Goal: Information Seeking & Learning: Compare options

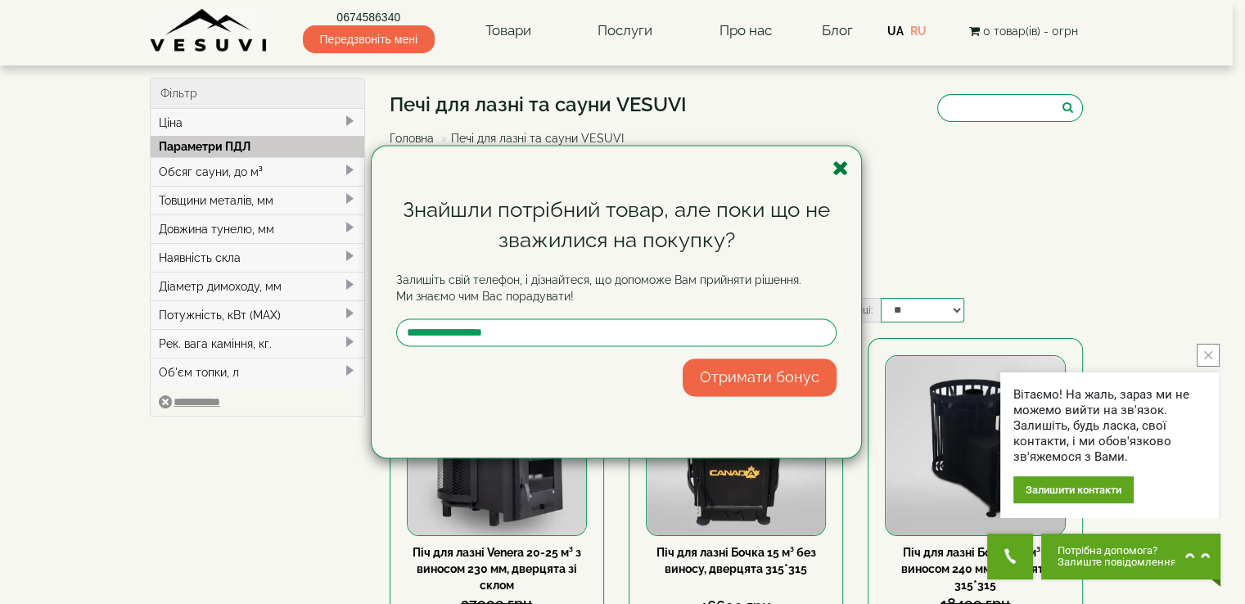
click at [841, 168] on icon "button" at bounding box center [840, 168] width 16 height 20
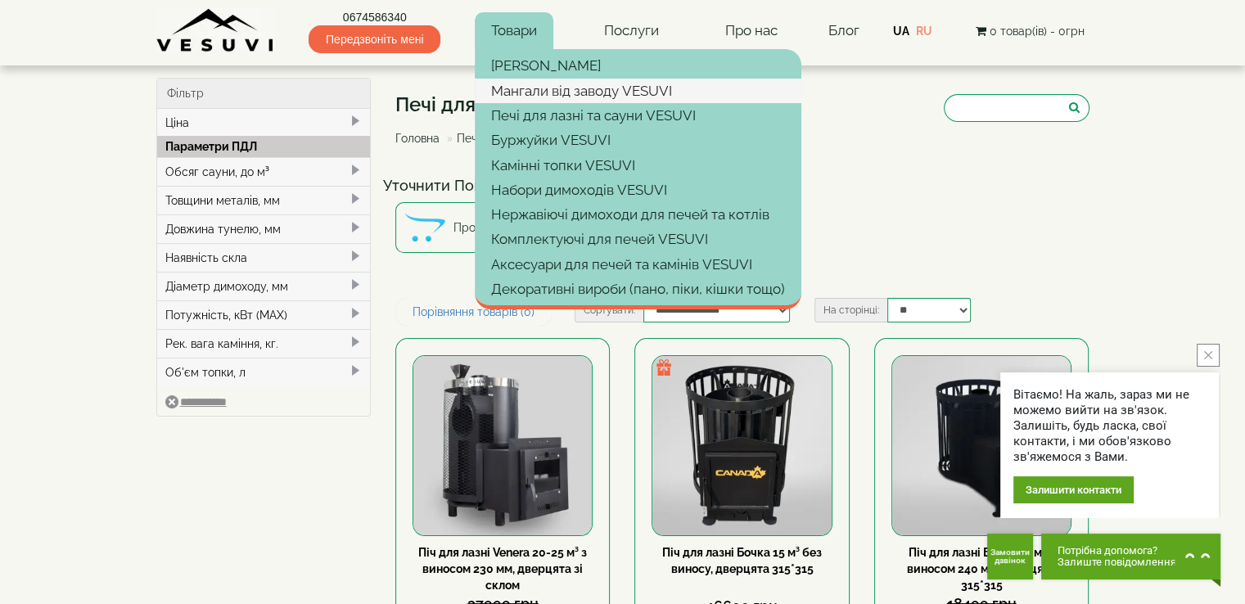
click at [566, 83] on link "Мангали від заводу VESUVI" at bounding box center [638, 91] width 327 height 25
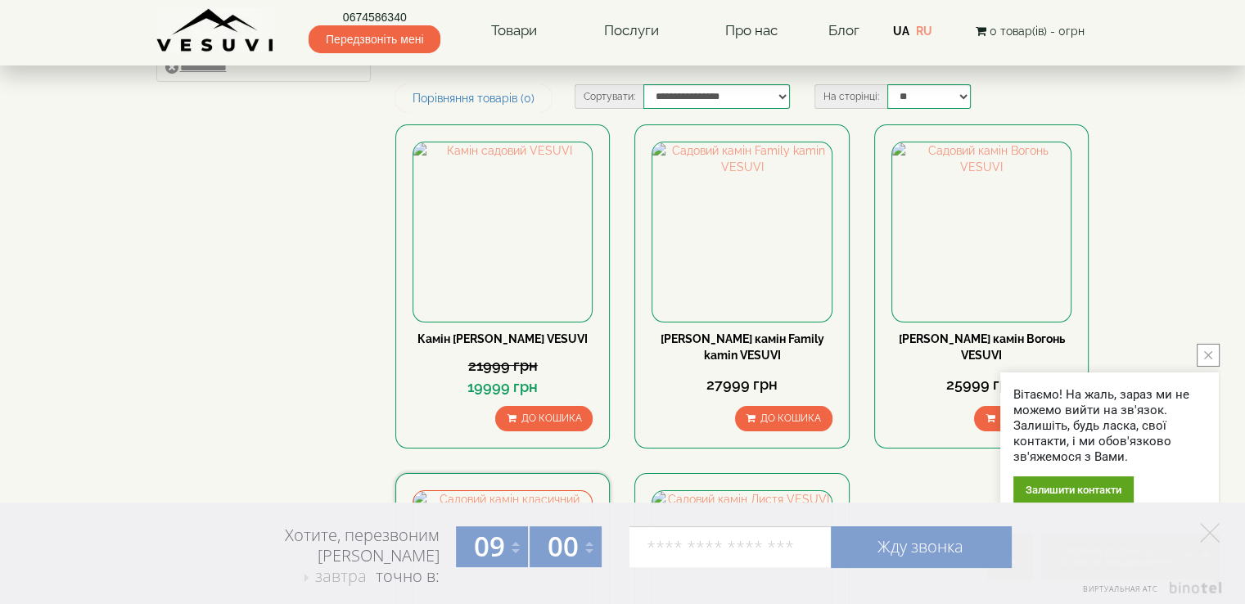
scroll to position [82, 0]
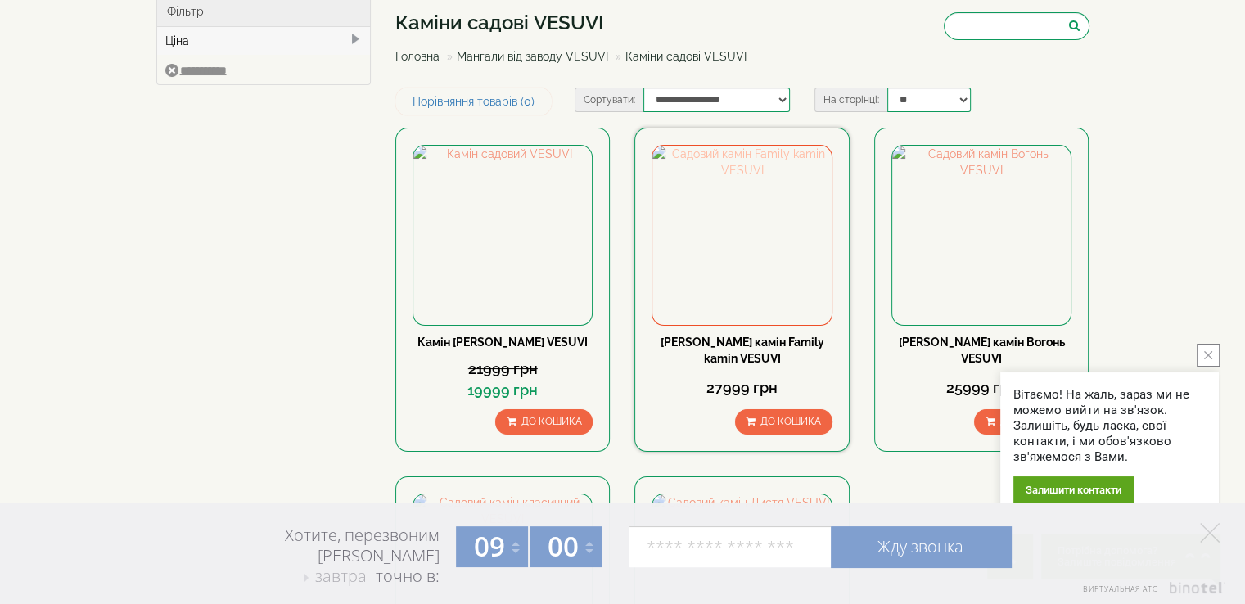
click at [756, 243] on img at bounding box center [741, 235] width 178 height 178
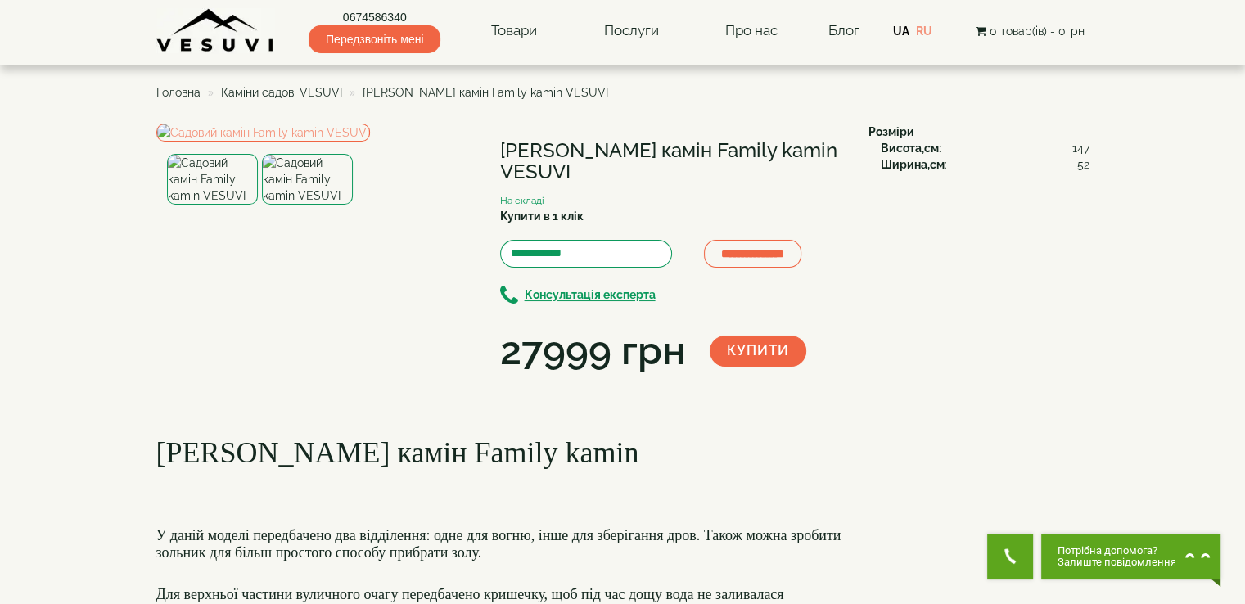
click at [308, 205] on img at bounding box center [307, 179] width 91 height 51
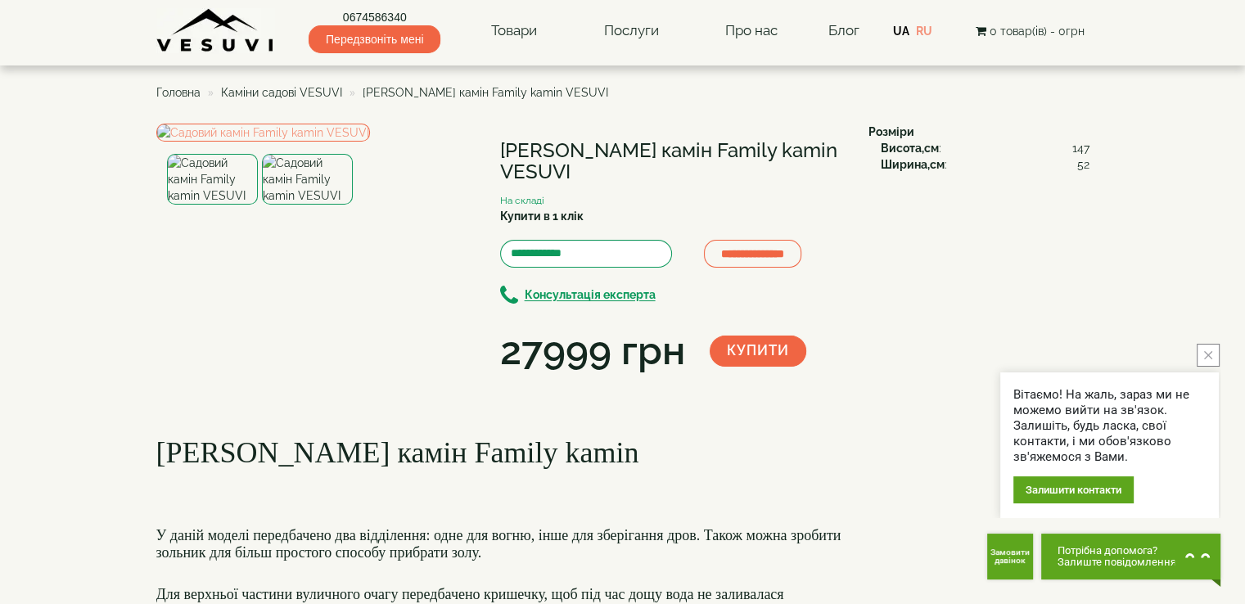
click at [202, 205] on img at bounding box center [212, 179] width 91 height 51
click at [293, 205] on img at bounding box center [307, 179] width 91 height 51
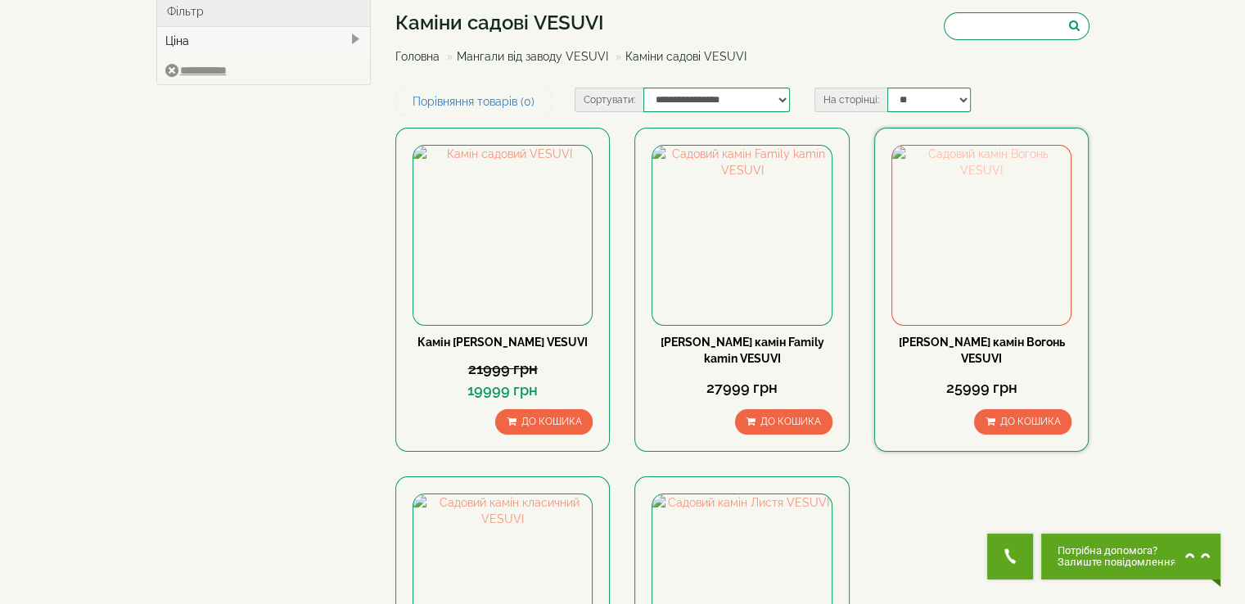
click at [965, 235] on img at bounding box center [981, 235] width 178 height 178
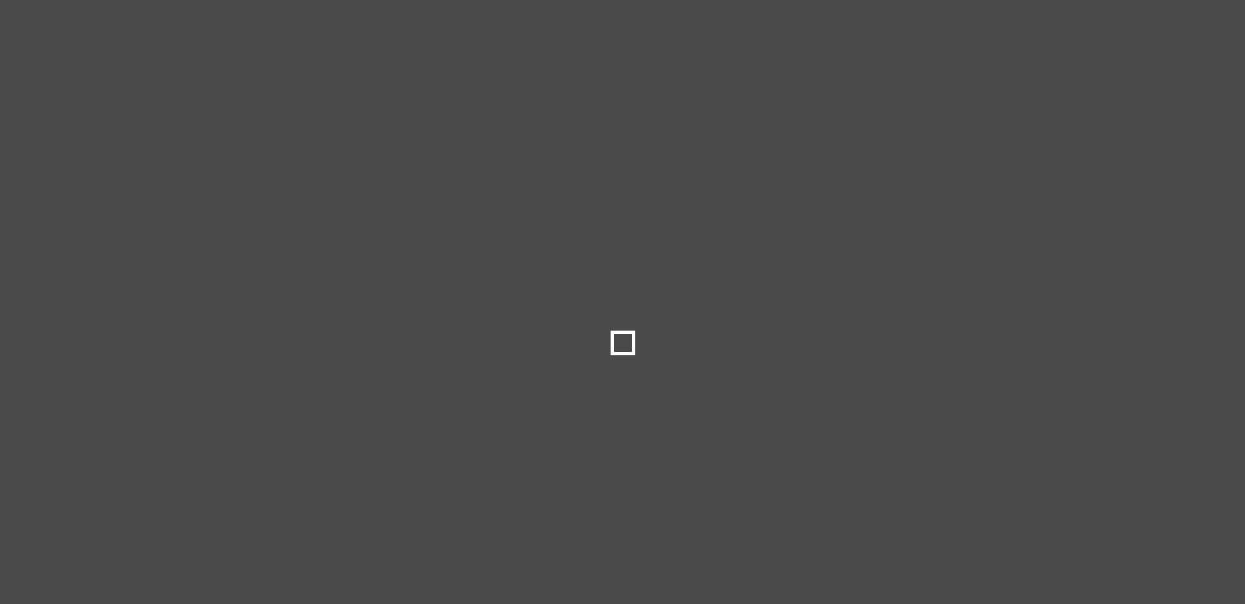
select select
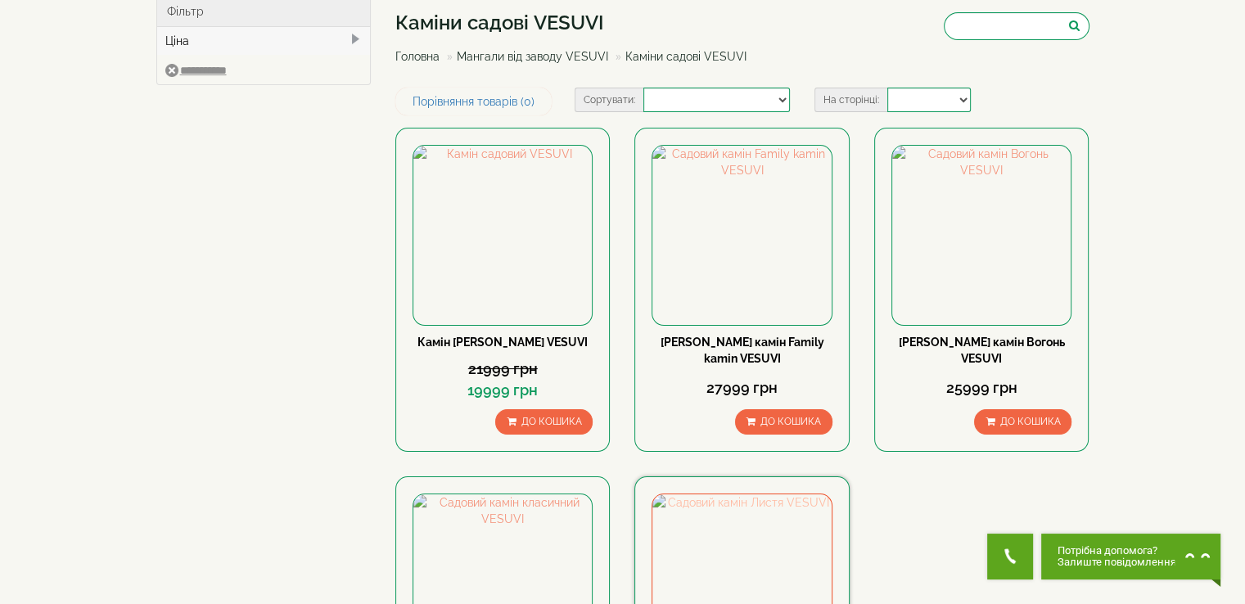
click at [737, 518] on img at bounding box center [741, 583] width 178 height 178
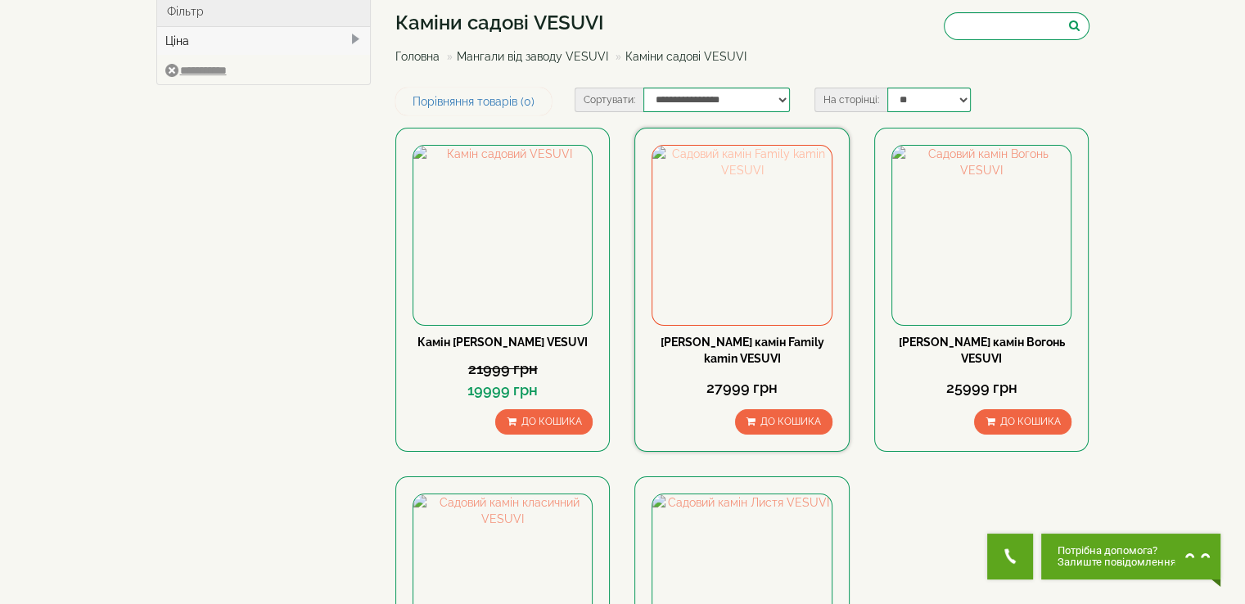
click at [740, 284] on img at bounding box center [741, 235] width 178 height 178
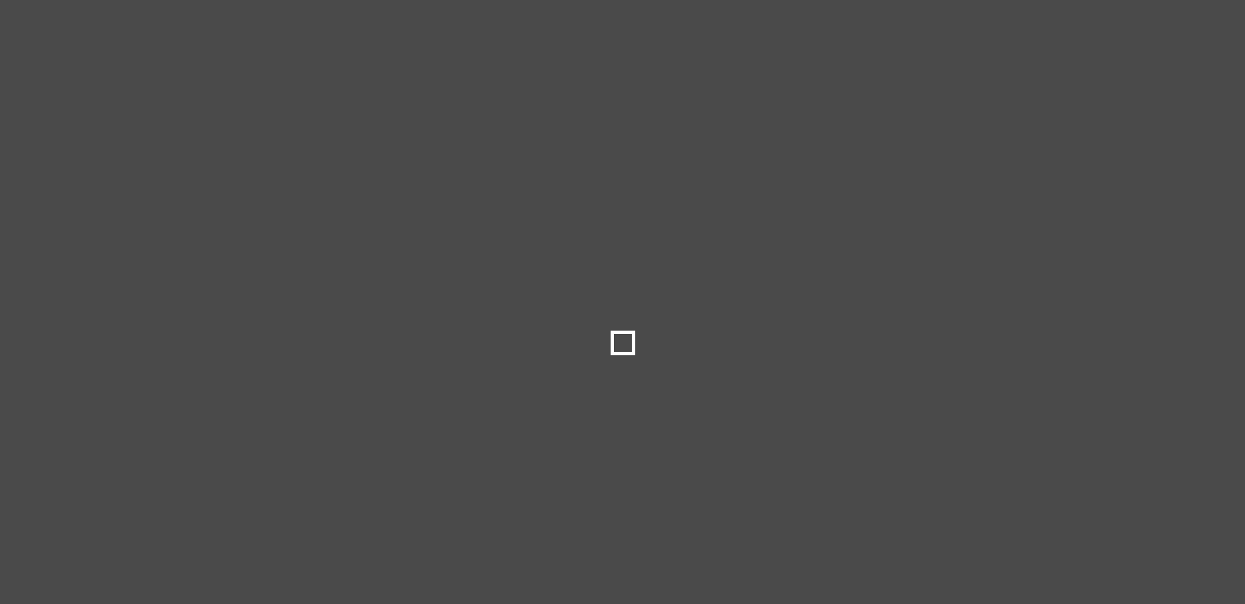
select select
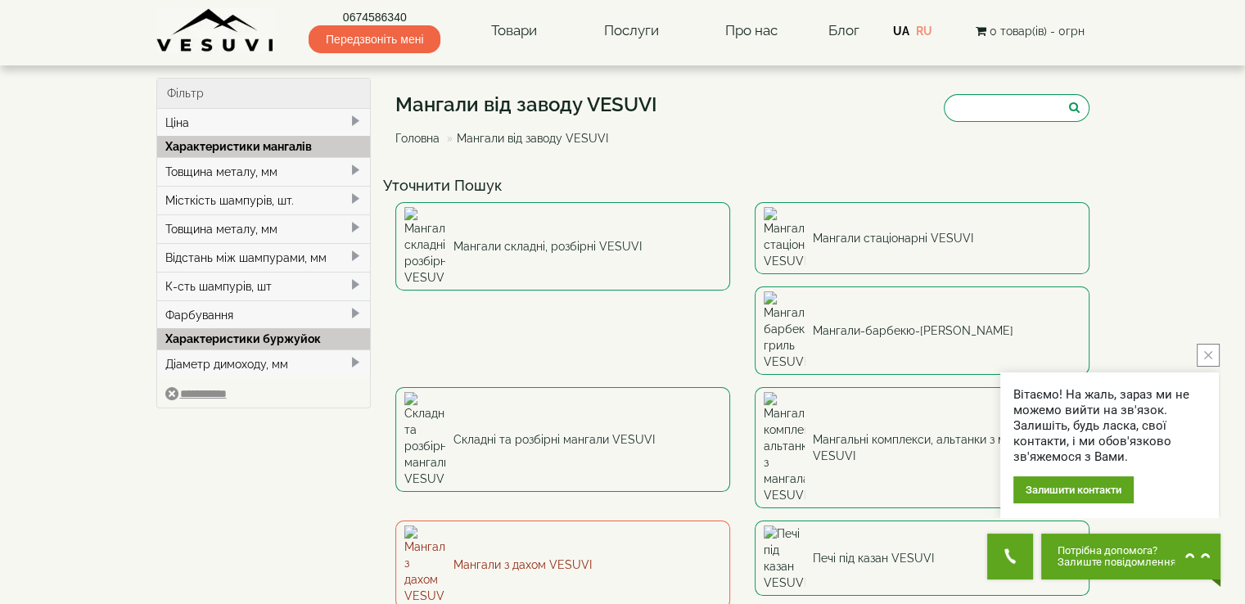
click at [730, 521] on link "Мангали з дахом VESUVI" at bounding box center [562, 565] width 335 height 88
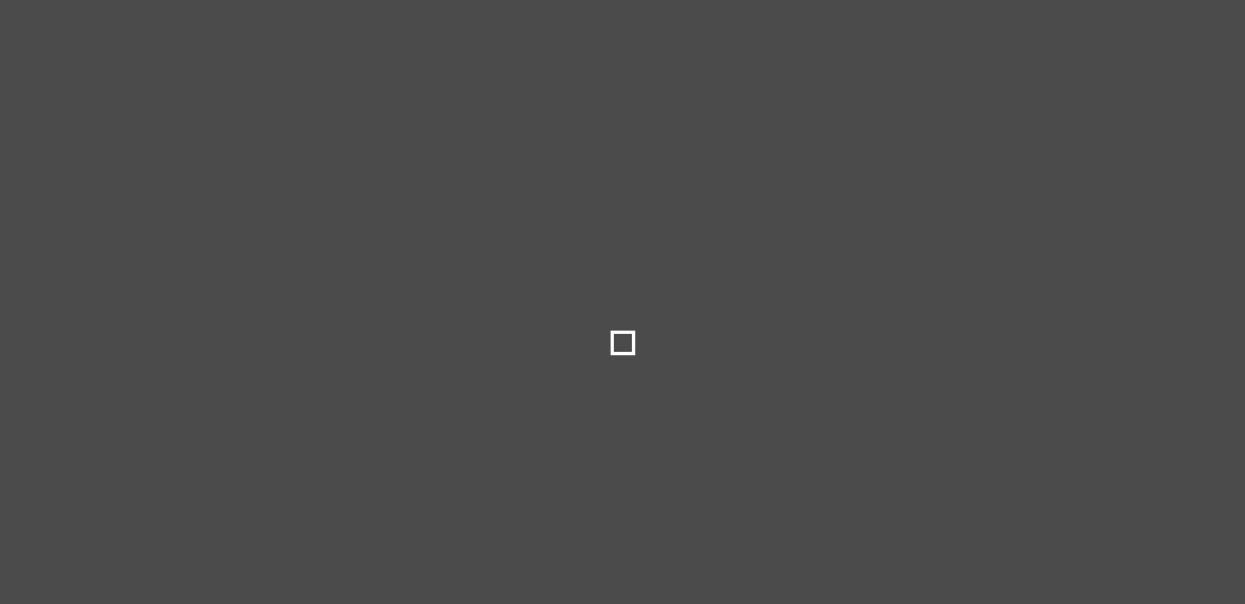
select select
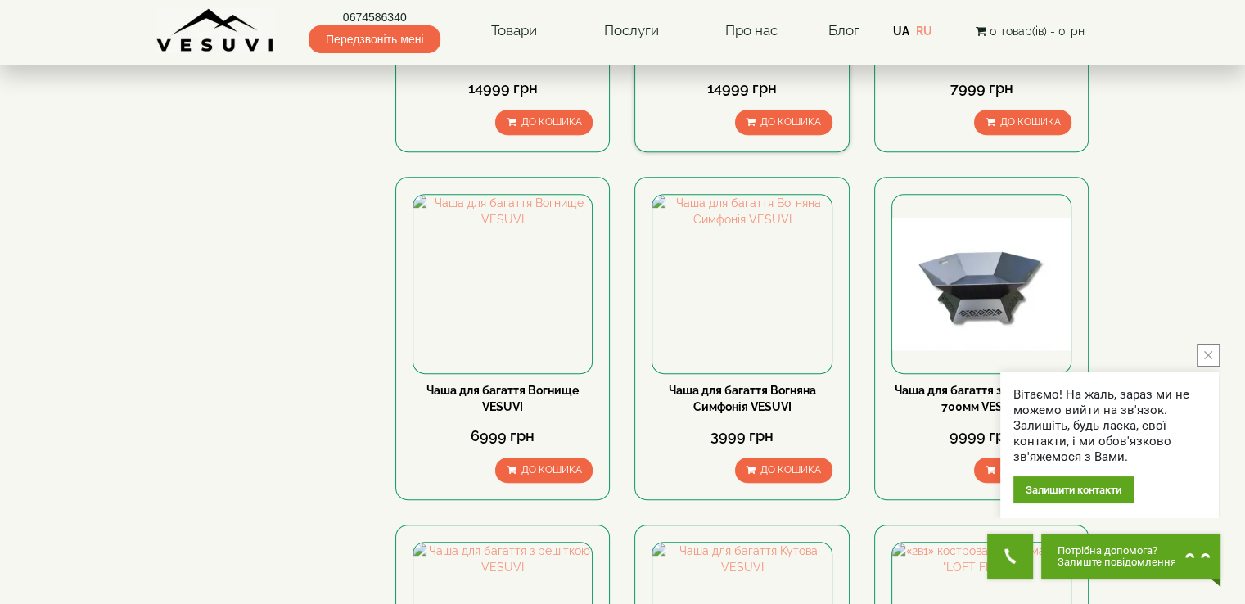
scroll to position [737, 0]
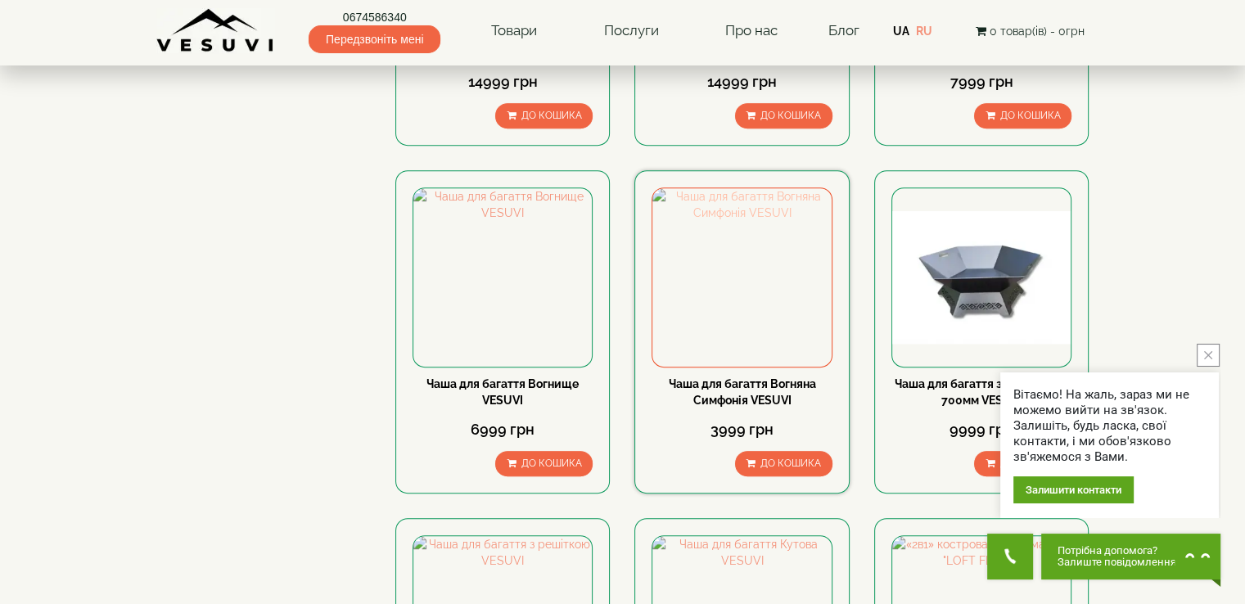
click at [734, 248] on img at bounding box center [741, 277] width 178 height 178
